Goal: Transaction & Acquisition: Purchase product/service

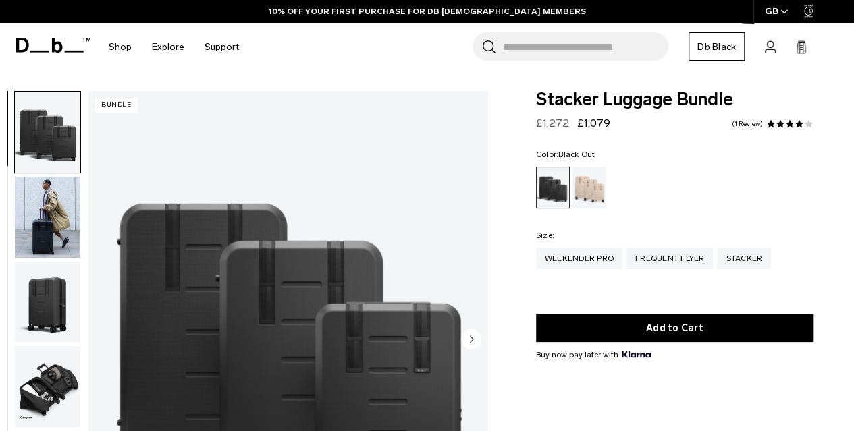
click at [82, 48] on icon at bounding box center [53, 45] width 74 height 15
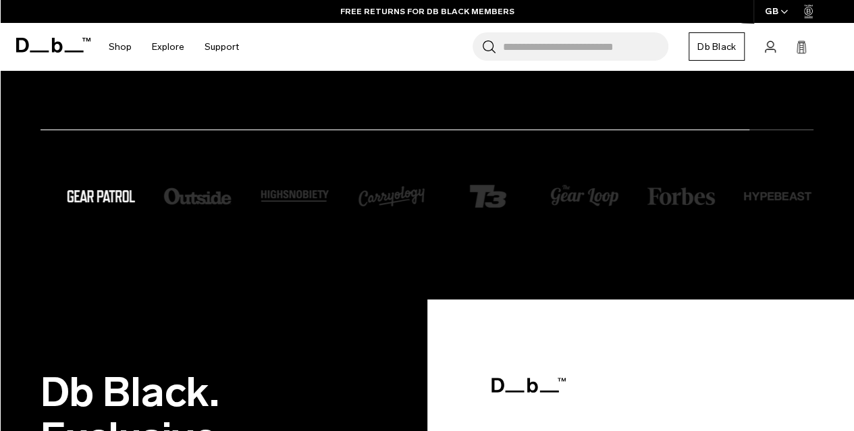
scroll to position [2082, 0]
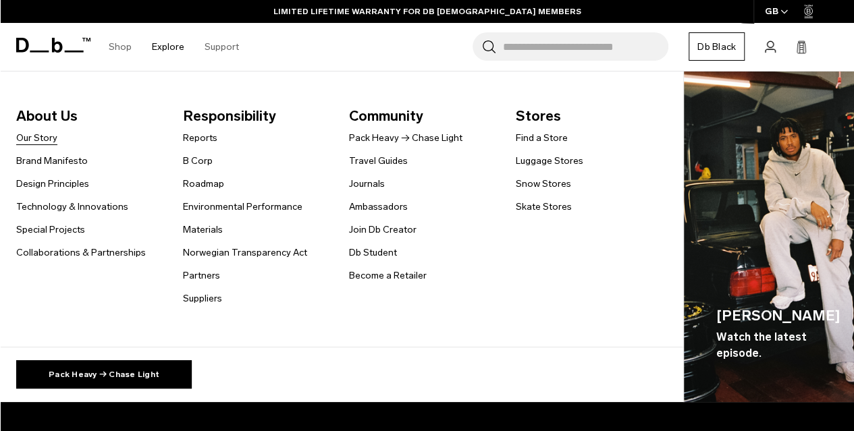
click at [47, 135] on link "Our Story" at bounding box center [36, 138] width 41 height 14
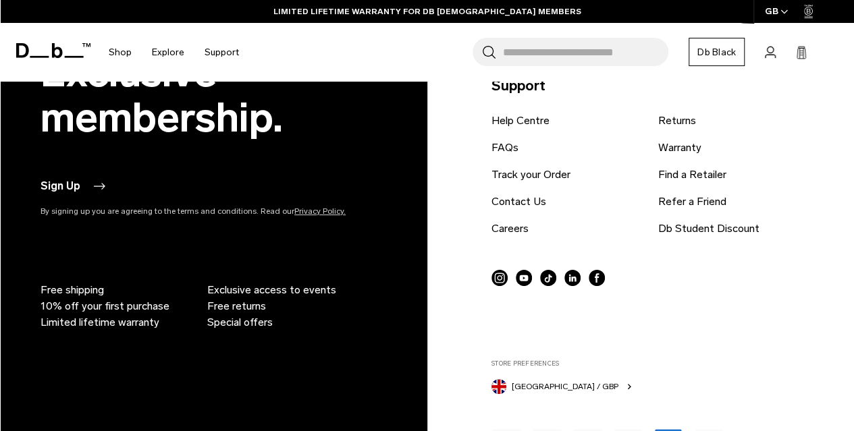
scroll to position [1669, 0]
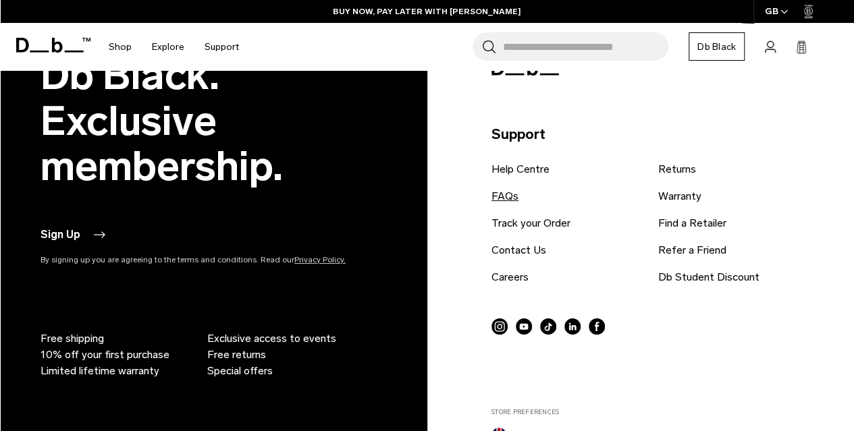
click at [517, 188] on link "FAQs" at bounding box center [504, 196] width 27 height 16
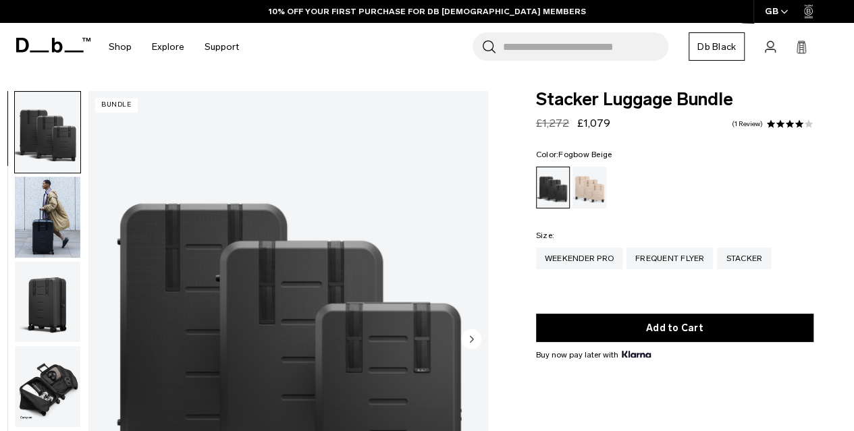
drag, startPoint x: 602, startPoint y: 183, endPoint x: 760, endPoint y: 246, distance: 170.2
click at [602, 183] on div "Fogbow Beige" at bounding box center [589, 188] width 34 height 42
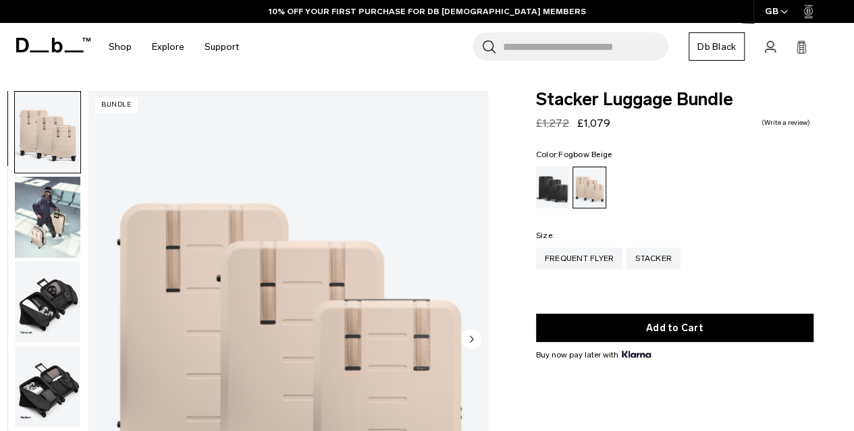
click at [46, 196] on img "button" at bounding box center [47, 217] width 65 height 81
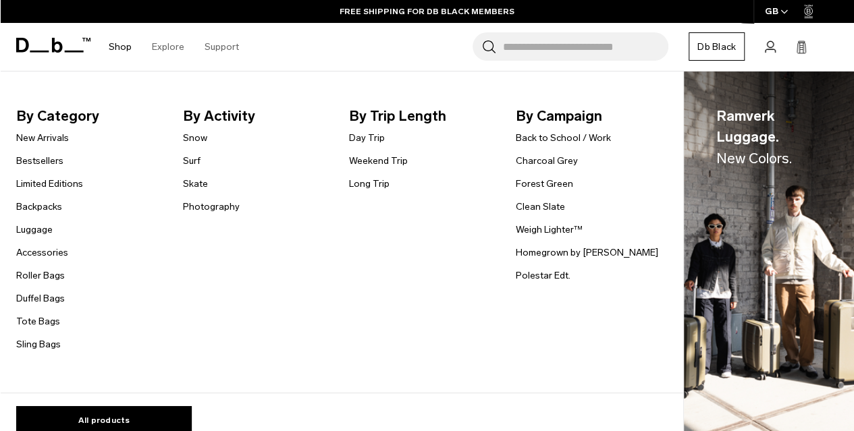
click at [111, 56] on link "Shop" at bounding box center [120, 47] width 23 height 48
